Goal: Task Accomplishment & Management: Use online tool/utility

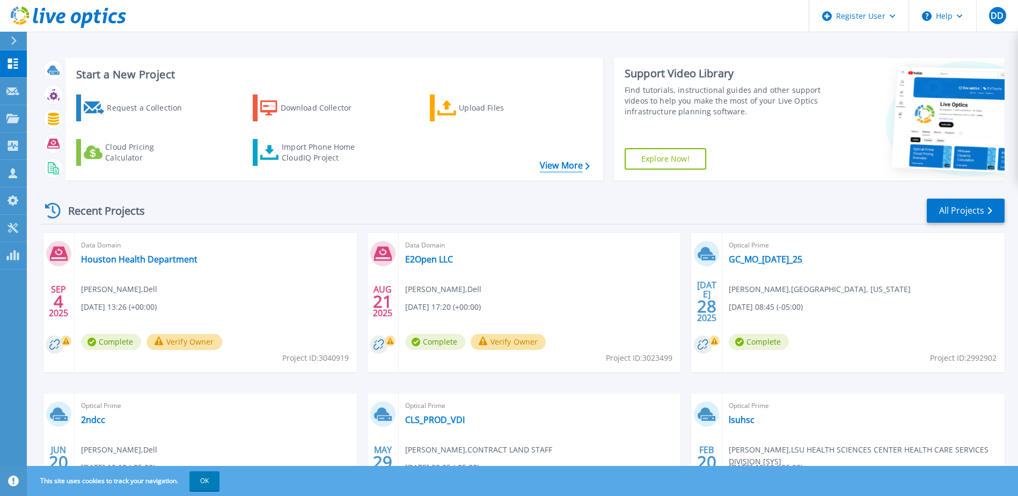
click at [551, 164] on link "View More" at bounding box center [565, 165] width 50 height 10
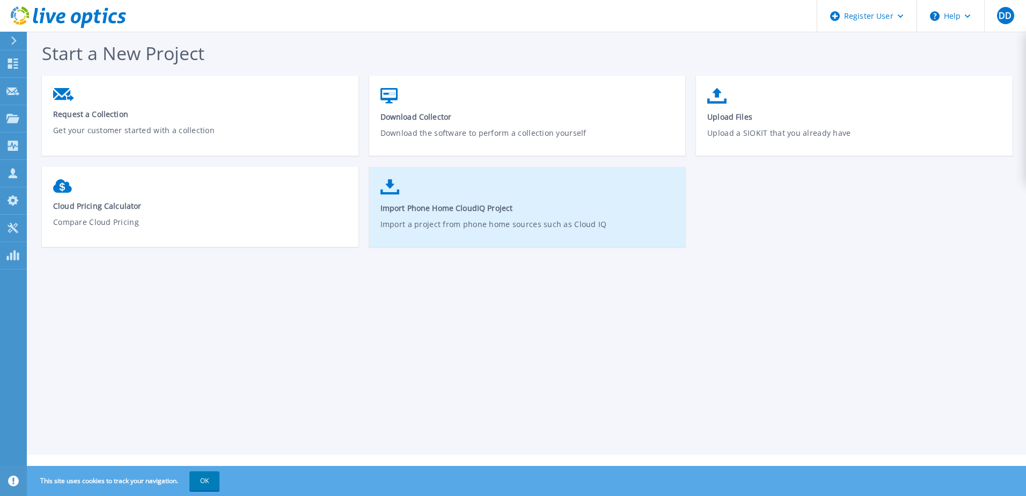
click at [461, 189] on link "Import Phone Home CloudIQ Project Import a project from phone home sources such…" at bounding box center [527, 212] width 317 height 77
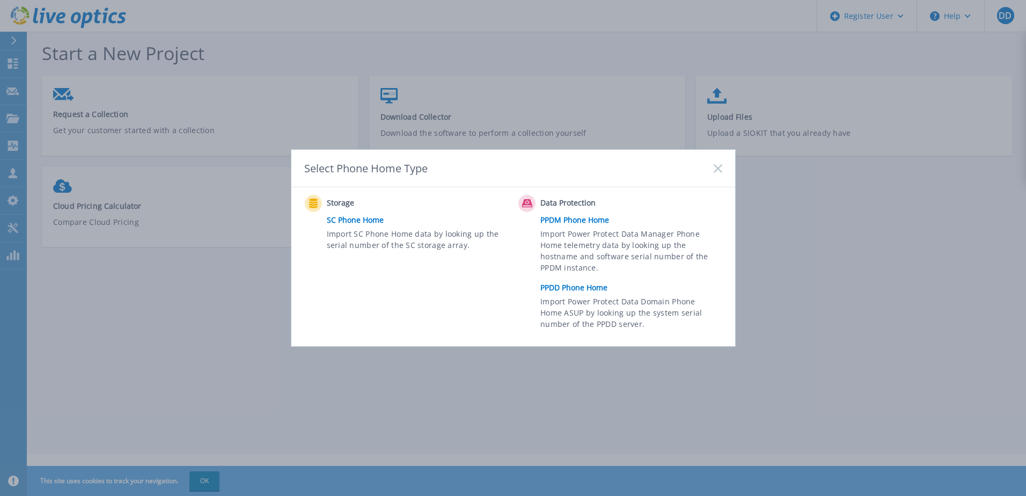
click at [602, 219] on link "PPDM Phone Home" at bounding box center [633, 220] width 187 height 16
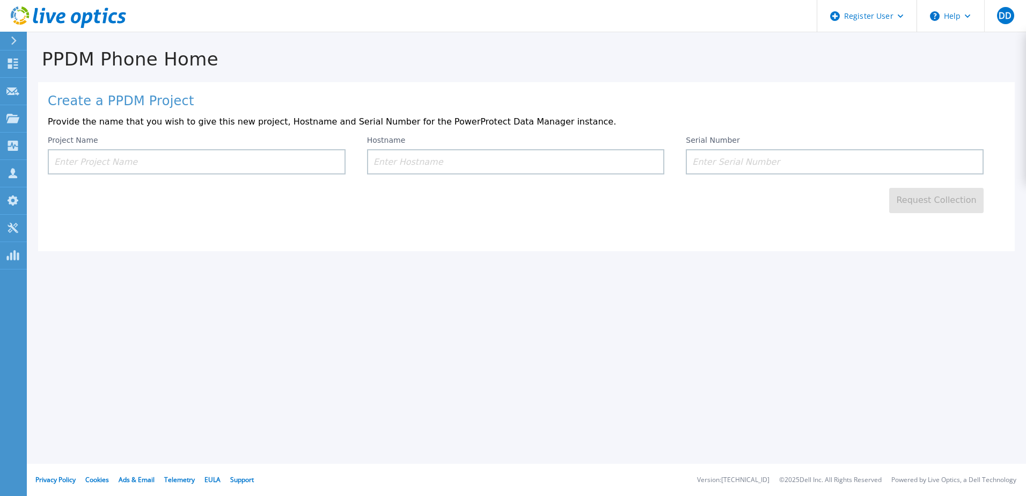
click at [77, 20] on icon at bounding box center [68, 17] width 115 height 22
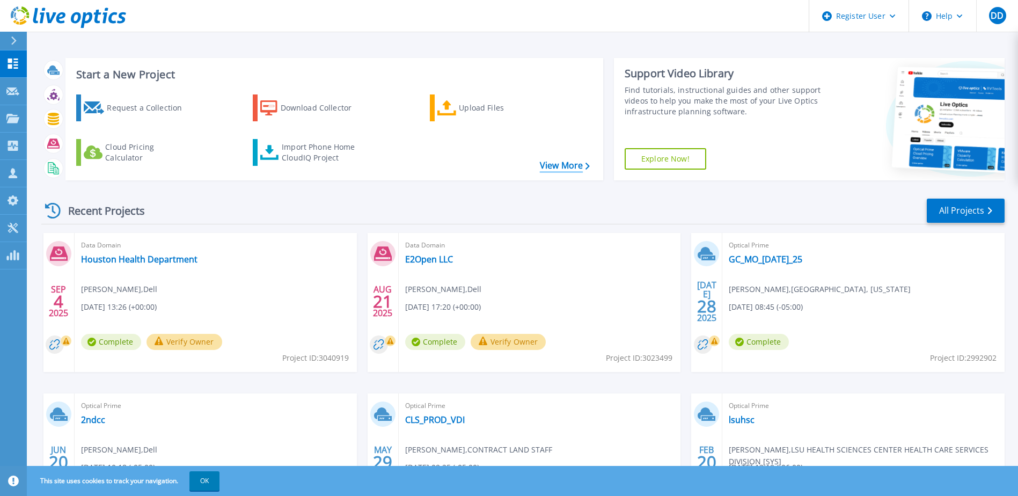
click at [556, 166] on link "View More" at bounding box center [565, 165] width 50 height 10
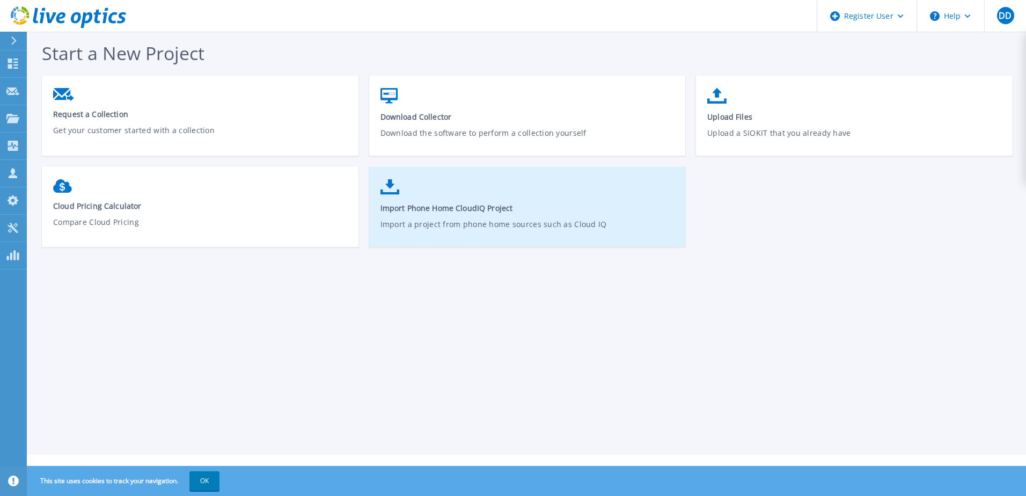
click at [503, 211] on span "Import Phone Home CloudIQ Project" at bounding box center [528, 208] width 295 height 10
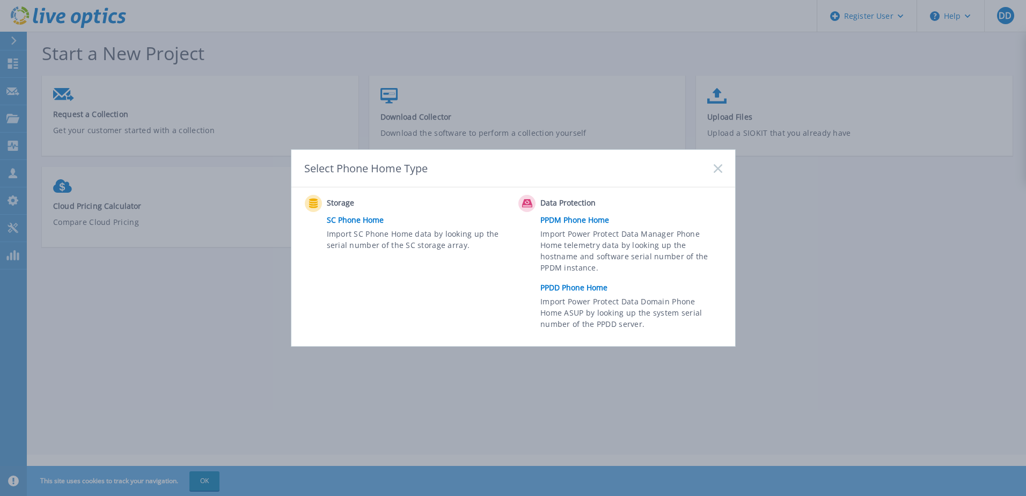
click at [566, 280] on link "PPDD Phone Home" at bounding box center [633, 288] width 187 height 16
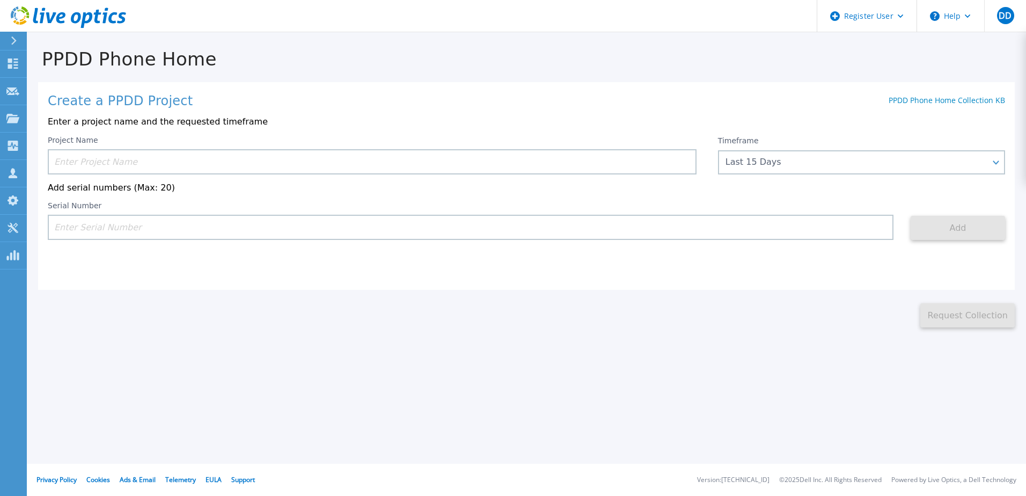
click at [426, 161] on input at bounding box center [372, 161] width 649 height 25
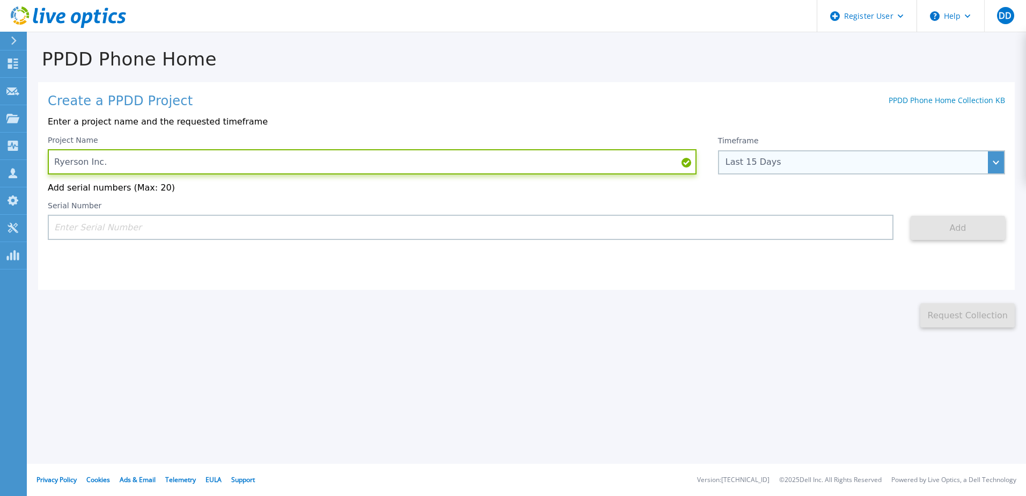
type input "Ryerson Inc."
click at [751, 156] on div "Last 15 Days" at bounding box center [861, 162] width 287 height 24
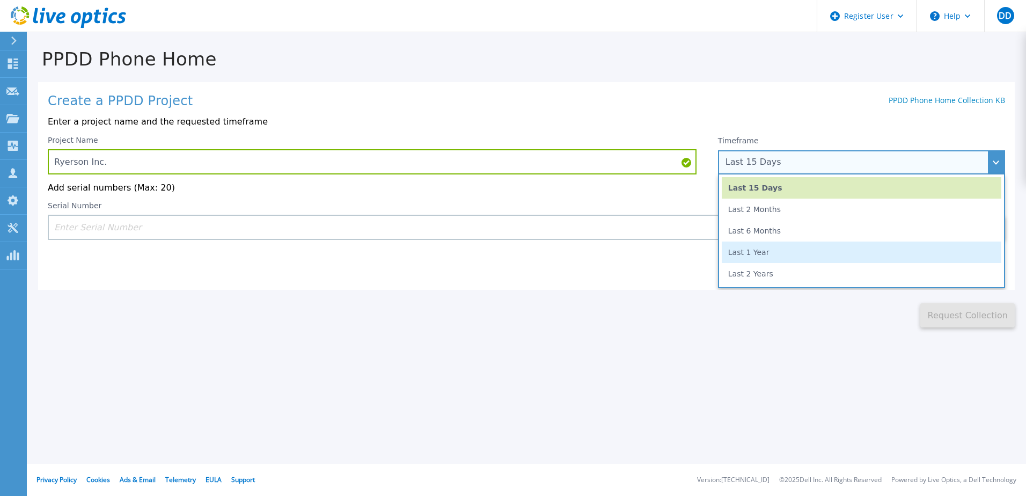
click at [749, 255] on li "Last 1 Year" at bounding box center [862, 252] width 280 height 21
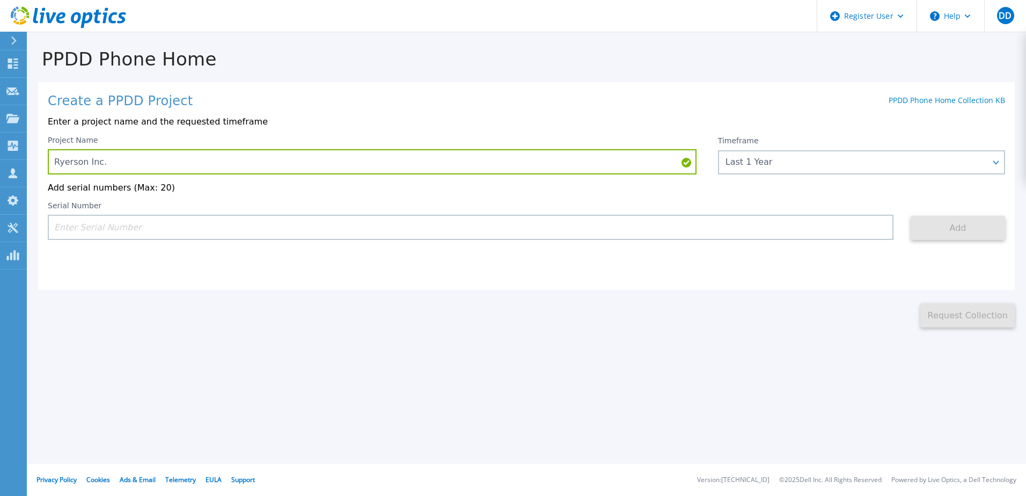
click at [667, 237] on input at bounding box center [471, 227] width 846 height 25
click at [287, 227] on input at bounding box center [471, 227] width 846 height 25
paste input "APX00232503295"
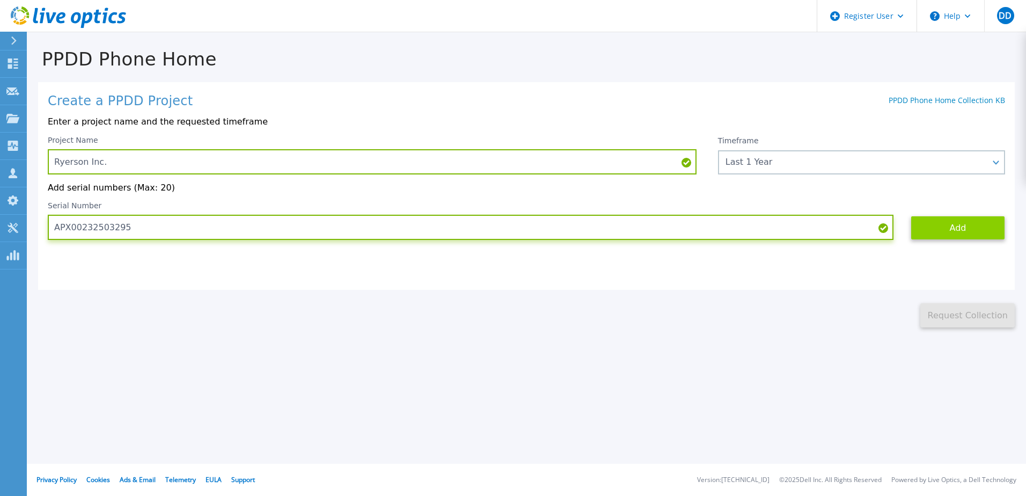
type input "APX00232503295"
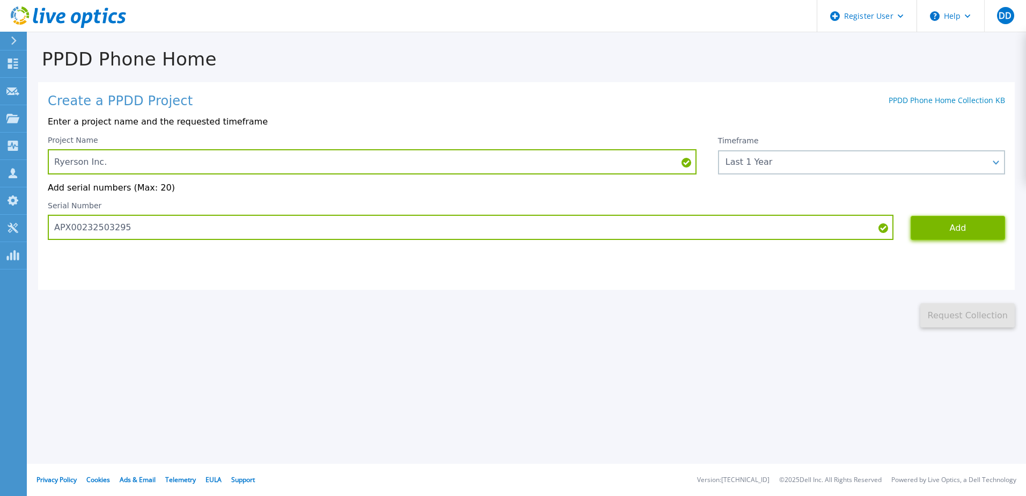
click at [941, 233] on button "Add" at bounding box center [958, 228] width 94 height 24
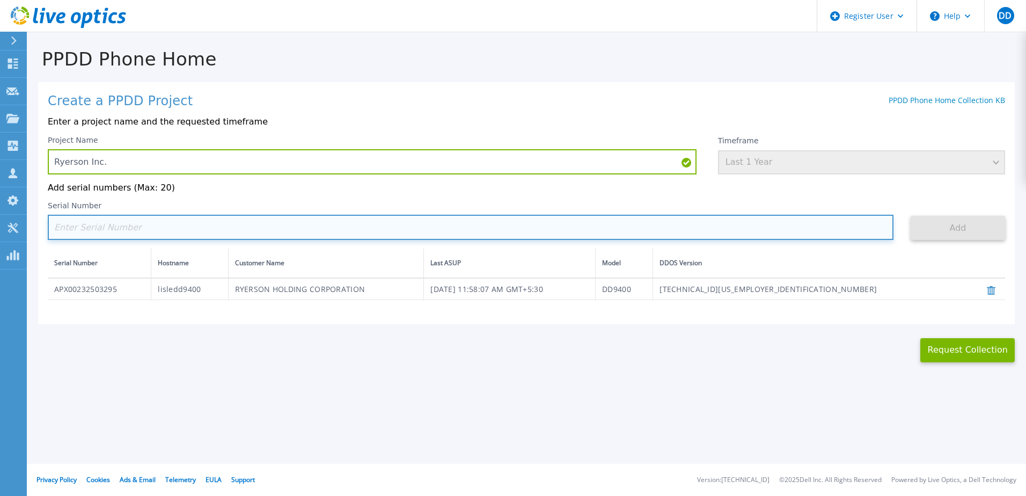
click at [179, 231] on input at bounding box center [471, 227] width 846 height 25
paste input "APX00232503294"
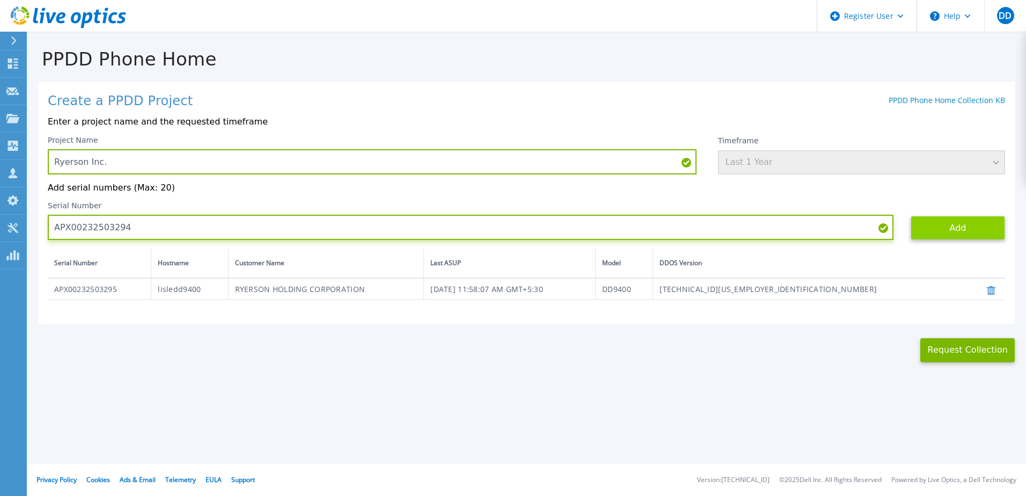
type input "APX00232503294"
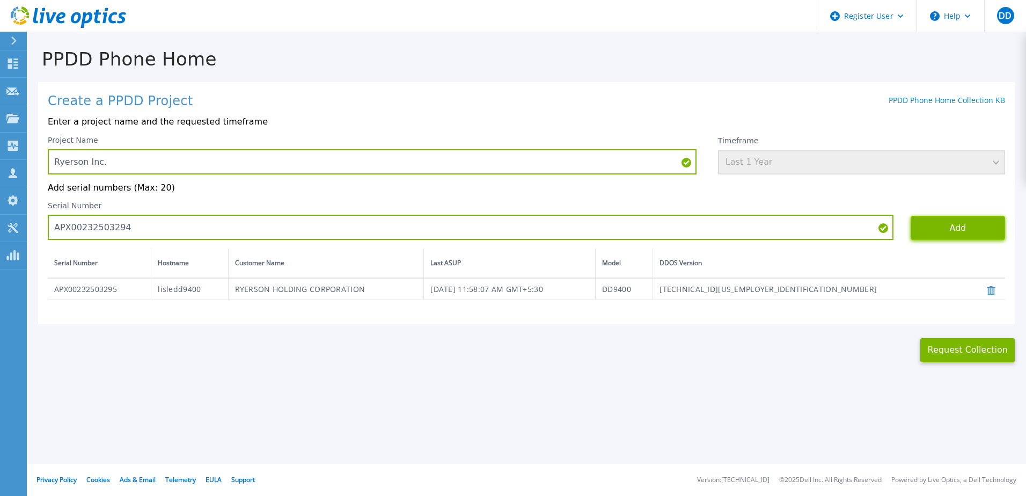
click at [961, 229] on button "Add" at bounding box center [958, 228] width 94 height 24
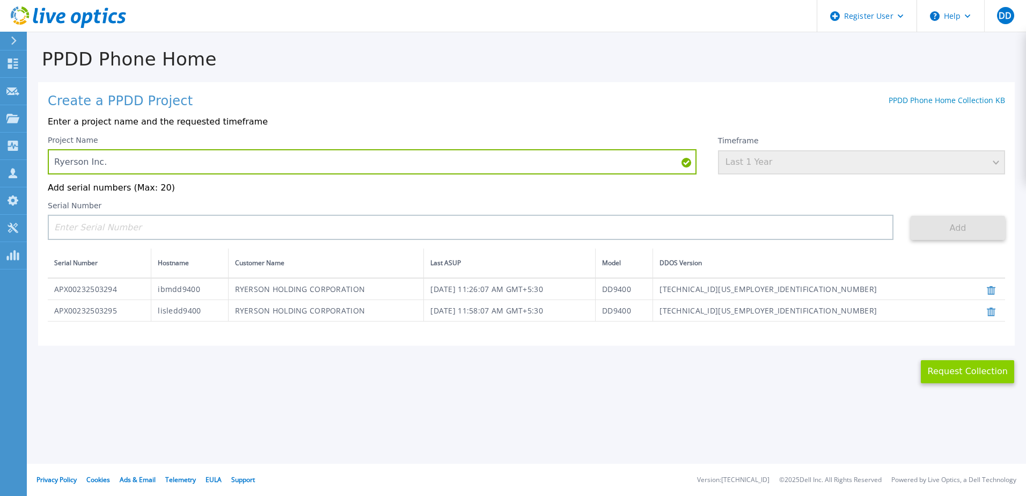
click at [948, 362] on div "This might take a few minutes please wait... Request Collection" at bounding box center [526, 365] width 999 height 38
click at [958, 381] on button "Request Collection" at bounding box center [967, 372] width 94 height 24
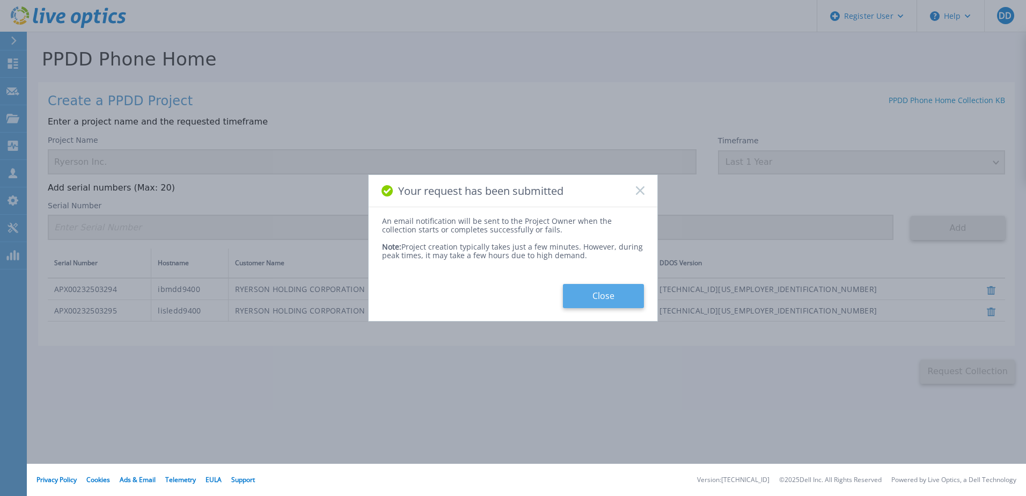
click at [575, 300] on button "Close" at bounding box center [603, 296] width 81 height 24
